Goal: Task Accomplishment & Management: Use online tool/utility

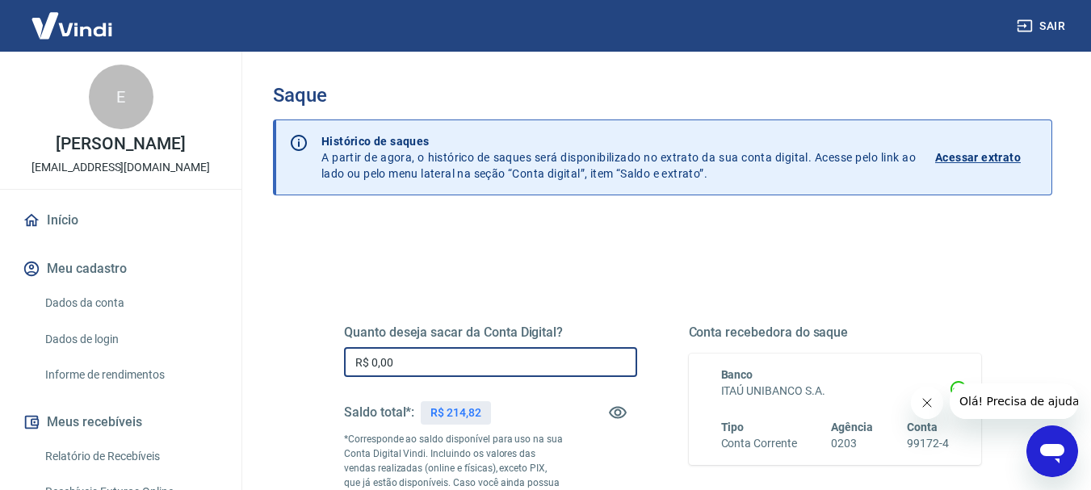
drag, startPoint x: 372, startPoint y: 361, endPoint x: 447, endPoint y: 376, distance: 76.5
click at [447, 376] on input "R$ 0,00" at bounding box center [490, 362] width 293 height 30
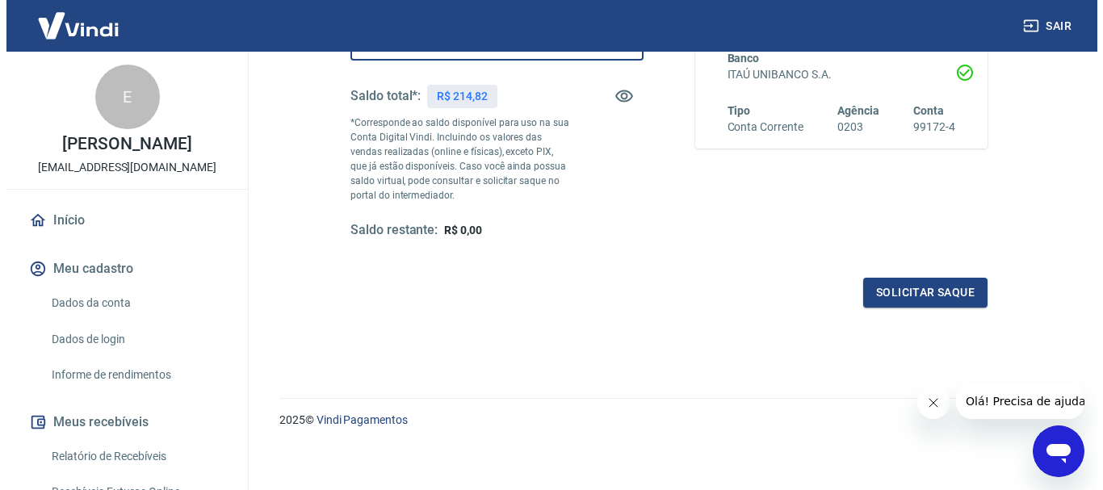
scroll to position [323, 0]
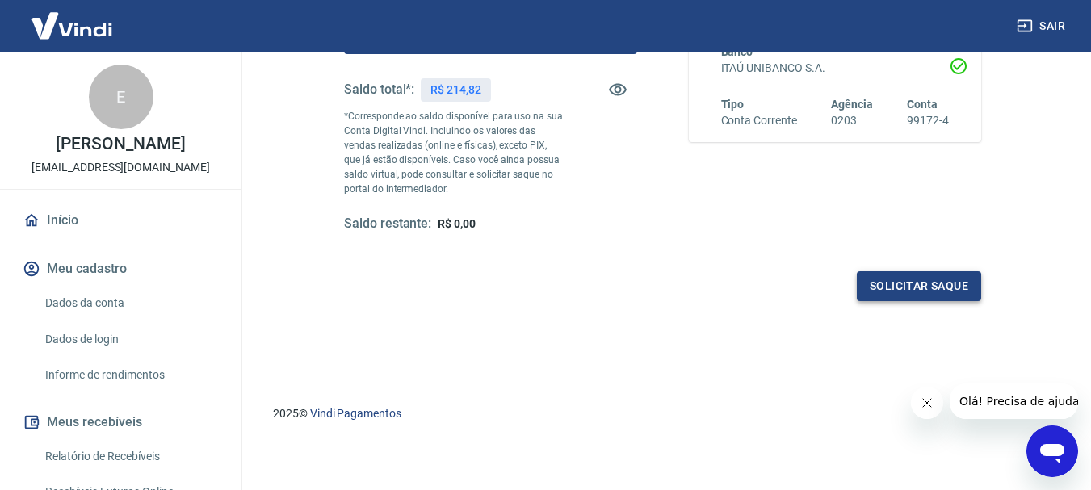
type input "R$ 214,82"
click at [929, 283] on button "Solicitar saque" at bounding box center [919, 286] width 124 height 30
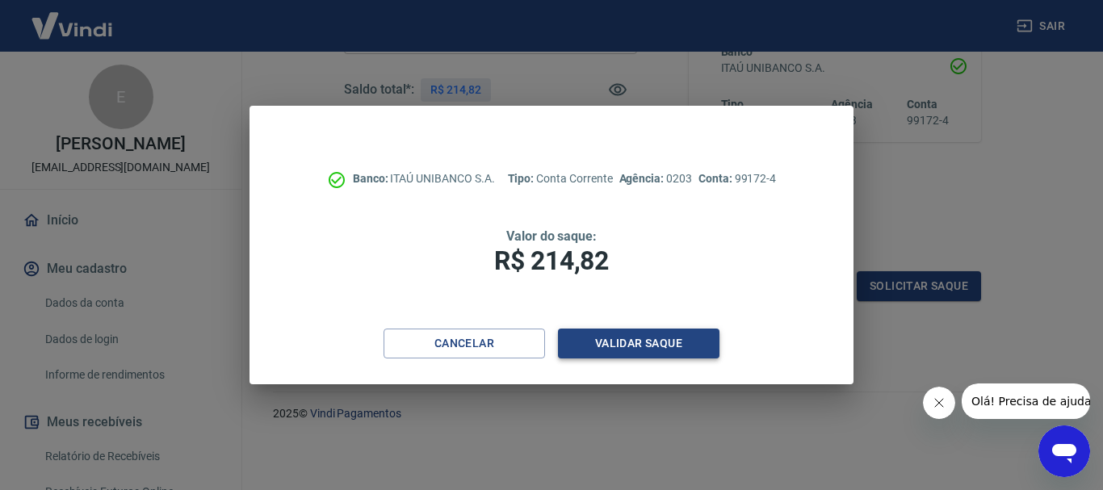
click at [665, 345] on button "Validar saque" at bounding box center [639, 344] width 162 height 30
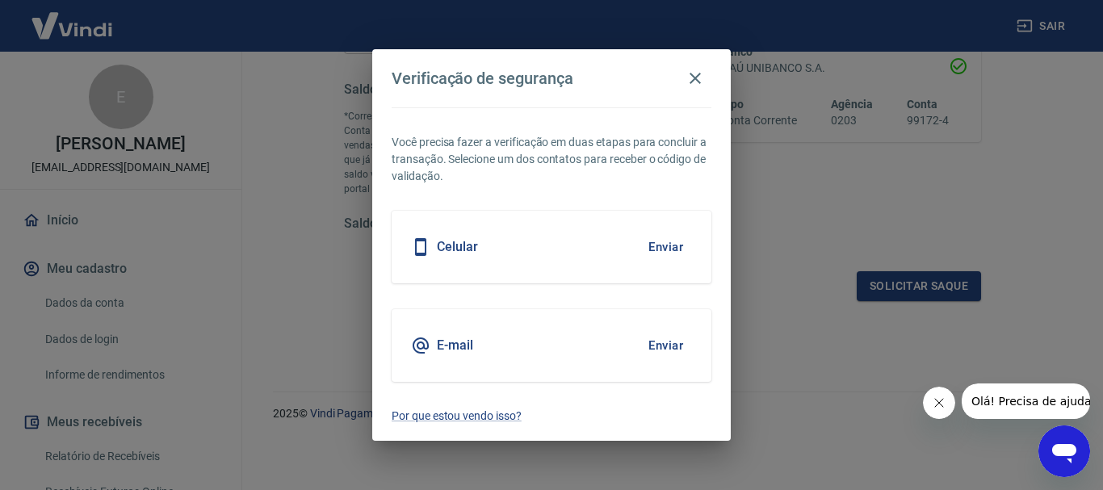
click at [934, 400] on icon "Fechar mensagem da empresa" at bounding box center [938, 403] width 13 height 13
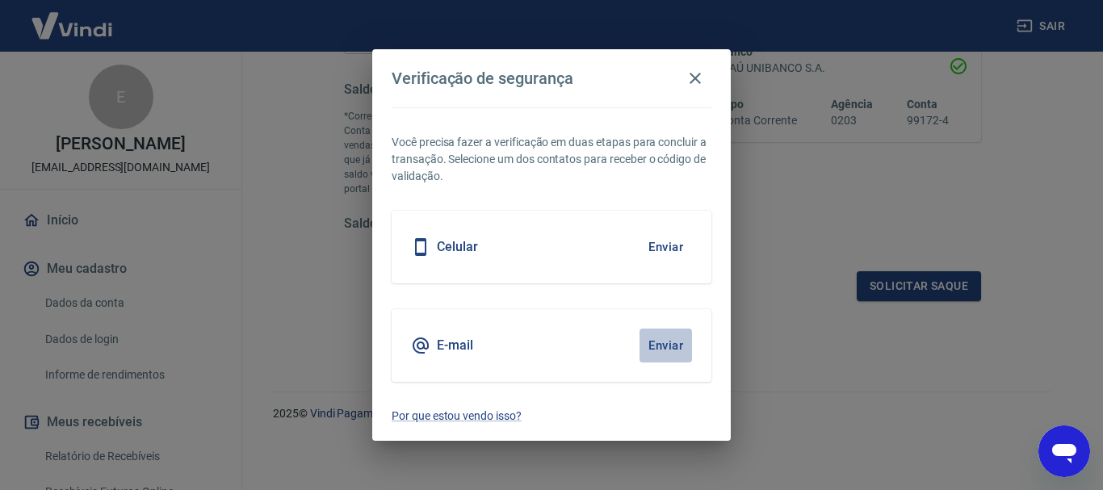
click at [673, 345] on button "Enviar" at bounding box center [666, 346] width 52 height 34
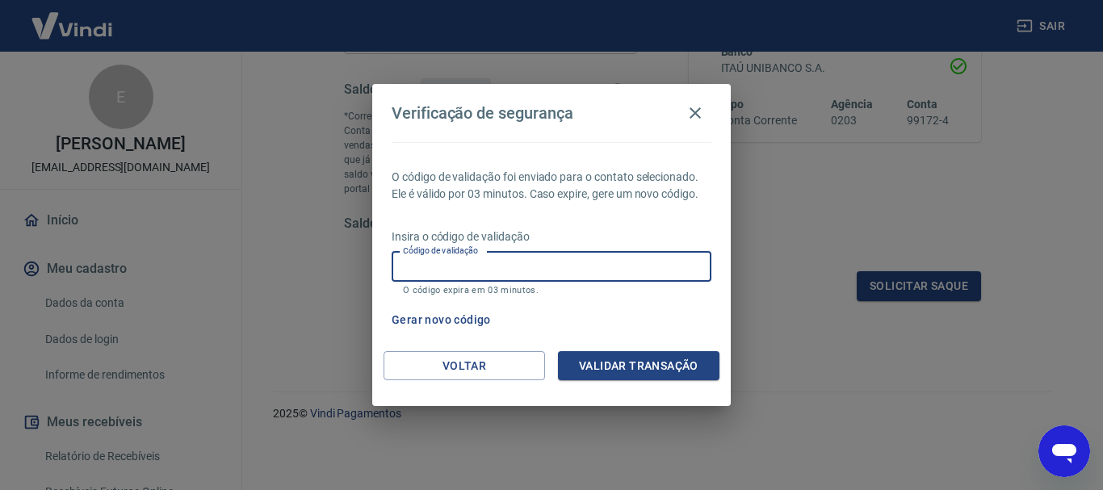
click at [571, 271] on input "Código de validação" at bounding box center [552, 267] width 320 height 30
type input "620638"
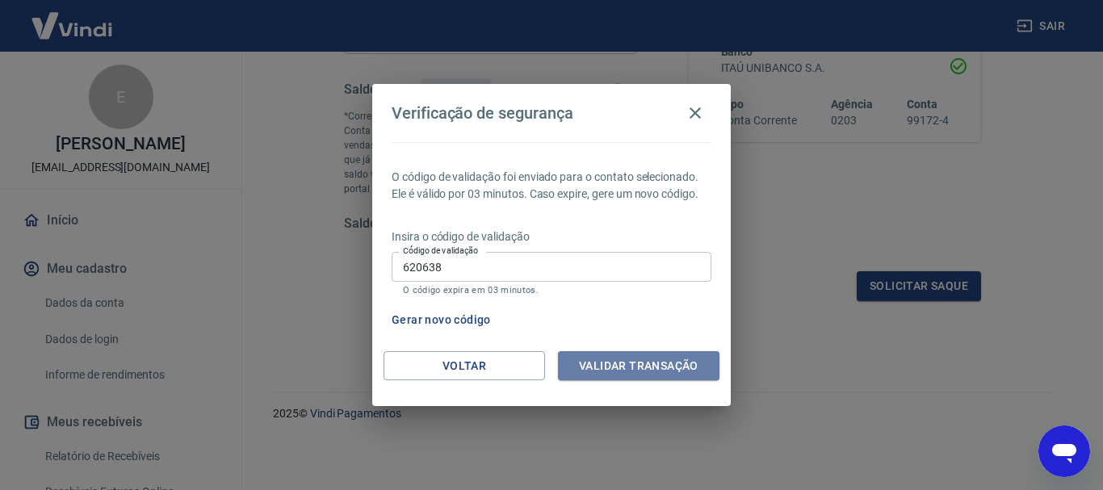
click at [606, 364] on button "Validar transação" at bounding box center [639, 366] width 162 height 30
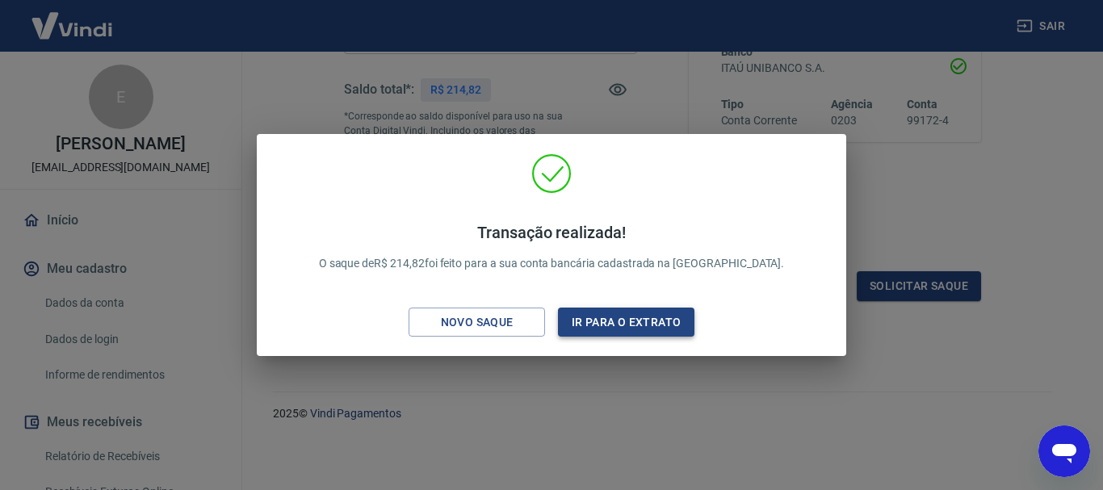
click at [621, 326] on button "Ir para o extrato" at bounding box center [626, 323] width 136 height 30
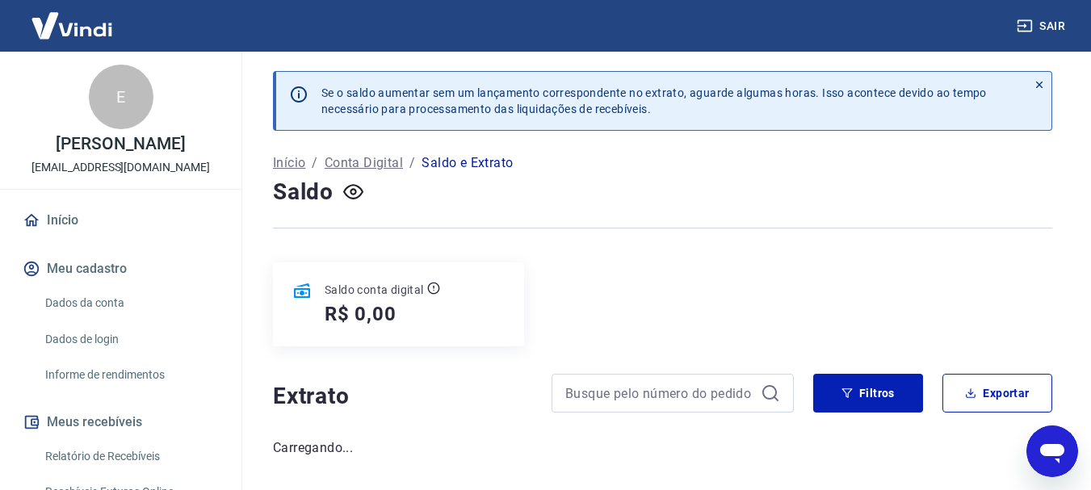
click at [58, 236] on link "Início" at bounding box center [120, 221] width 203 height 36
